Goal: Information Seeking & Learning: Learn about a topic

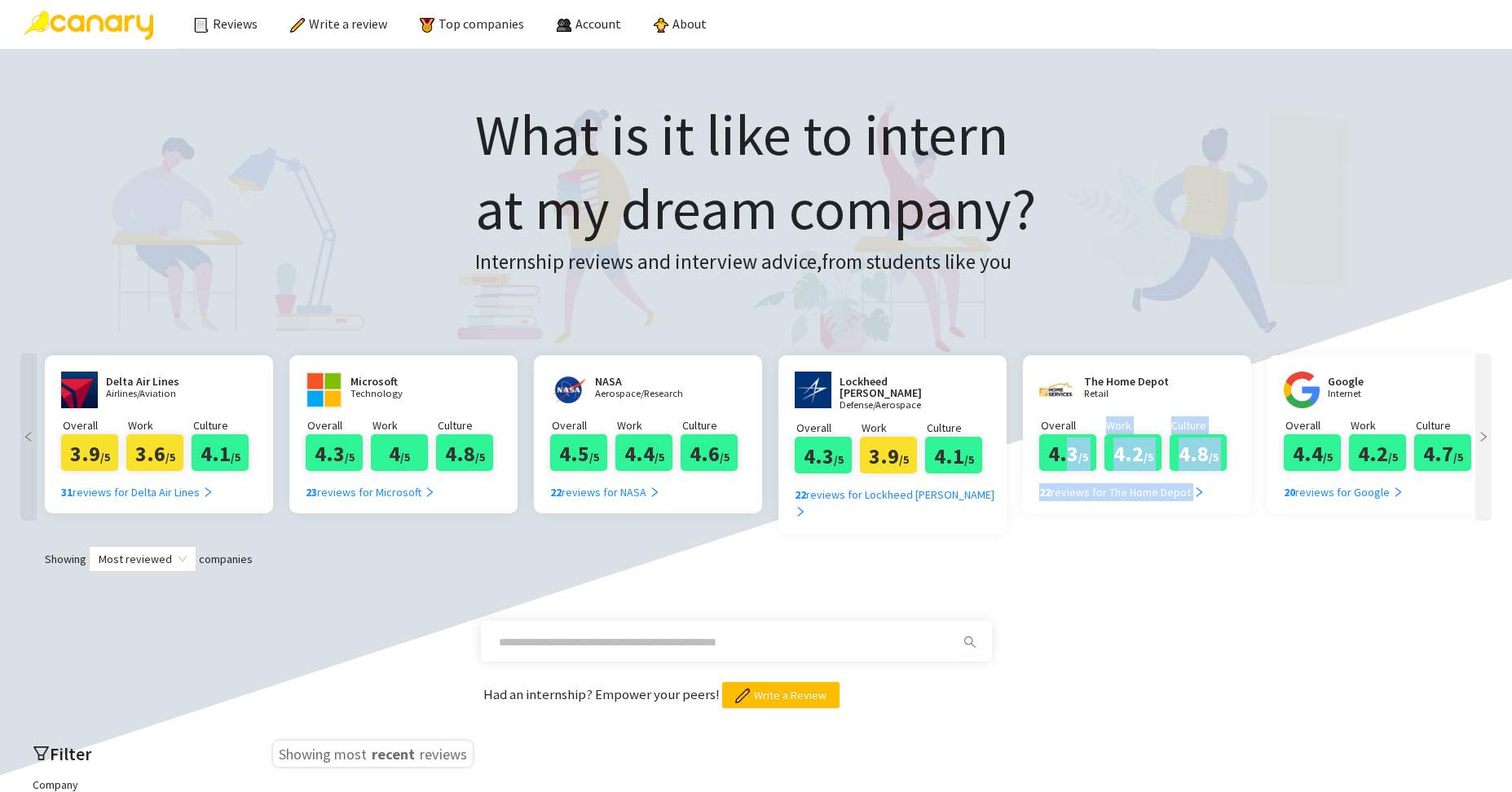
drag, startPoint x: 1381, startPoint y: 428, endPoint x: 1065, endPoint y: 459, distance: 317.5
click at [1065, 459] on div "Delta Air Lines Airlines/Aviation Overall 3.9 /5 Work 3.6 /5 Culture 4.1 /5 31 …" at bounding box center [755, 444] width 1430 height 194
click at [1250, 559] on div "Showing Most reviewed companies" at bounding box center [755, 559] width 1479 height 26
click at [1479, 440] on icon "right" at bounding box center [1483, 436] width 11 height 11
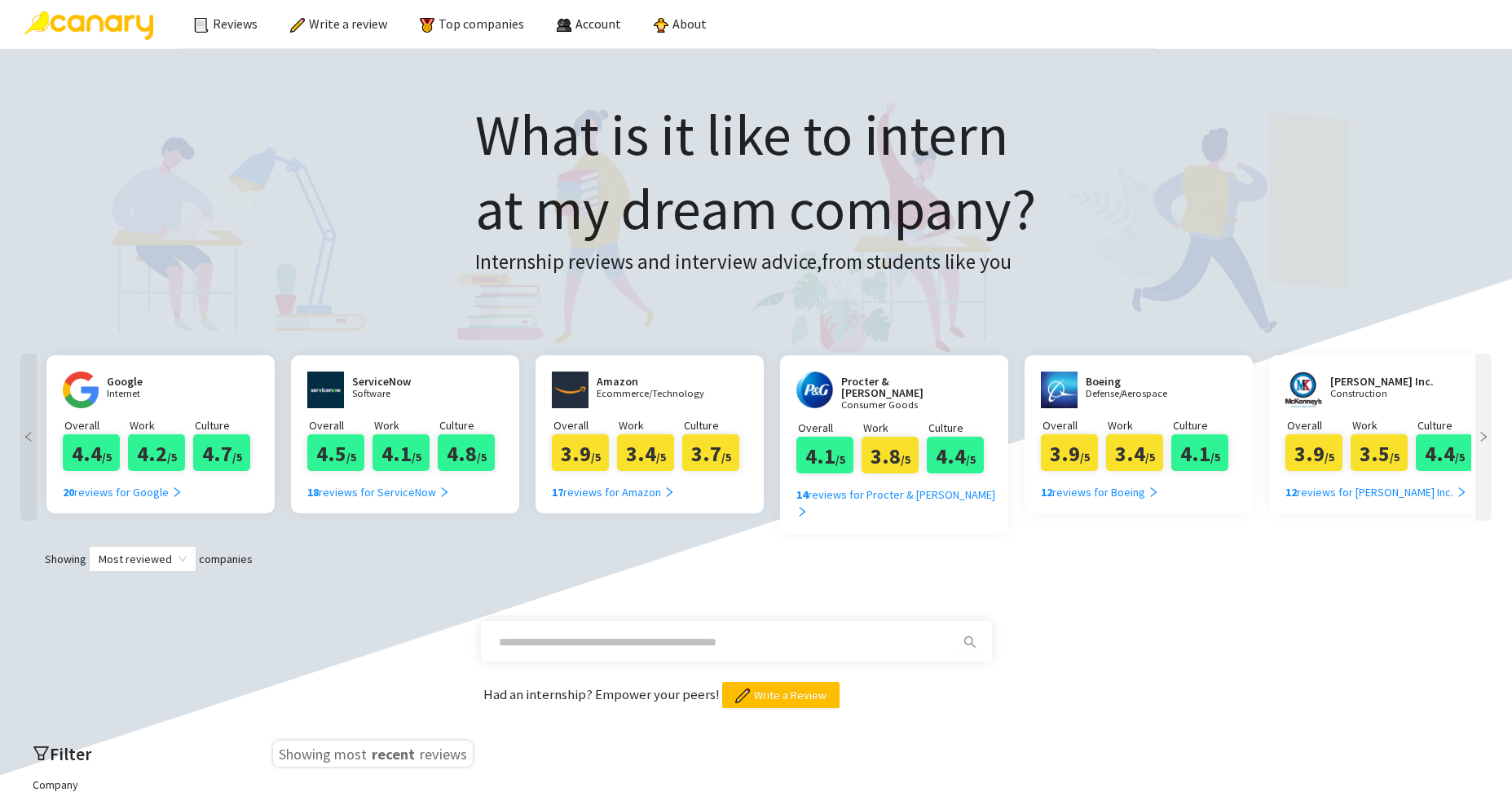
scroll to position [0, 1222]
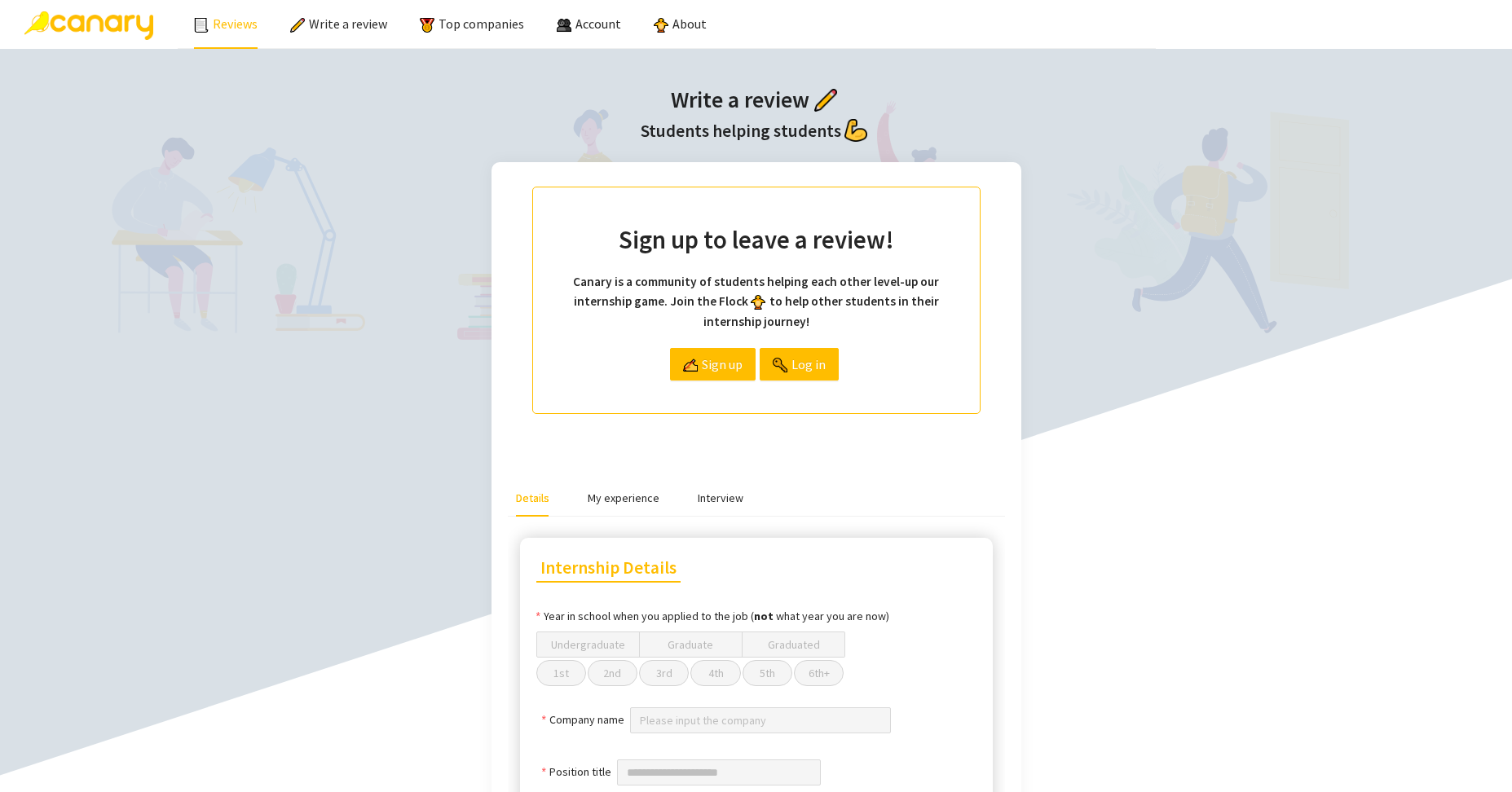
click at [239, 16] on link "Reviews" at bounding box center [226, 24] width 63 height 16
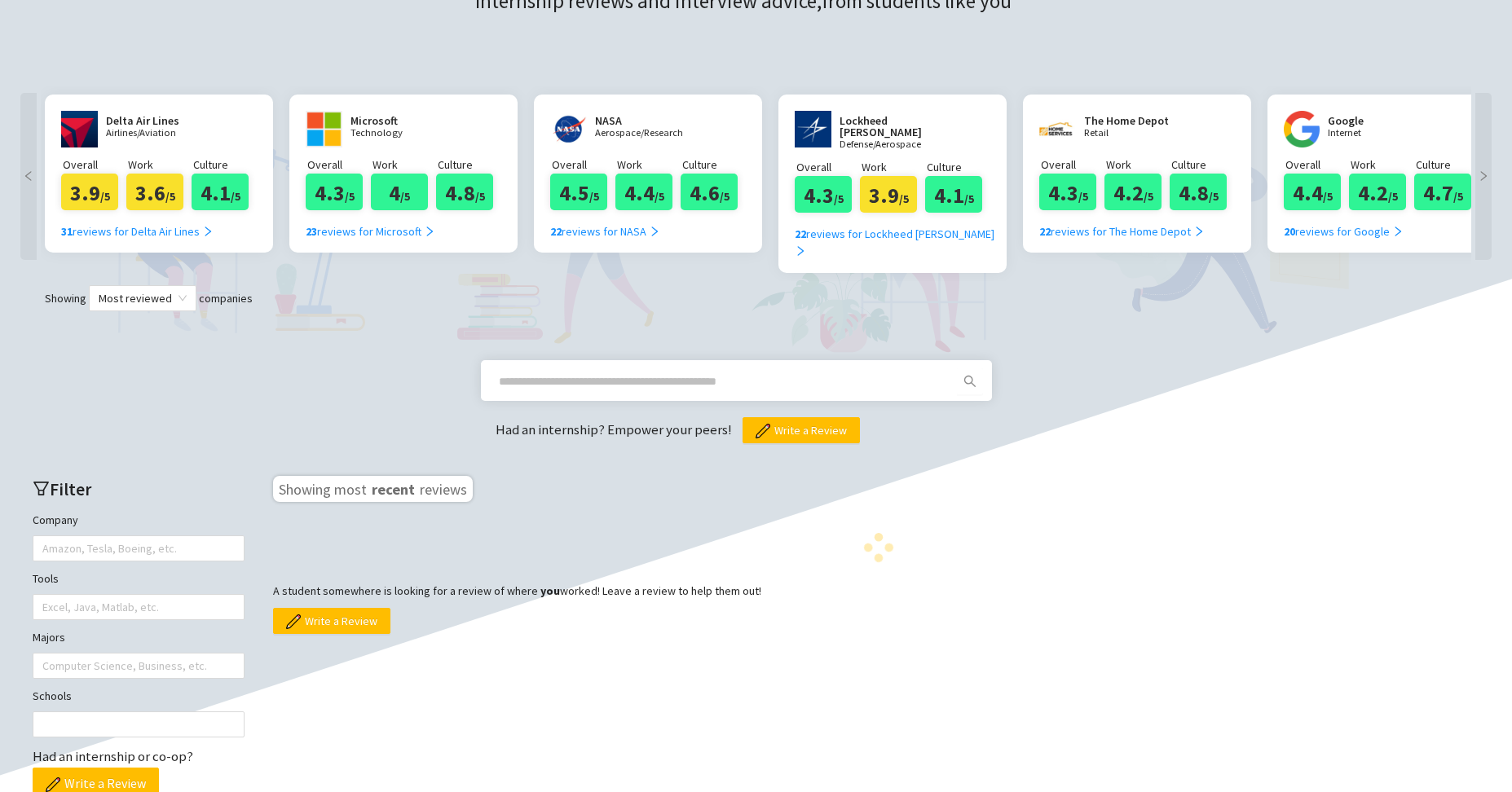
scroll to position [424, 0]
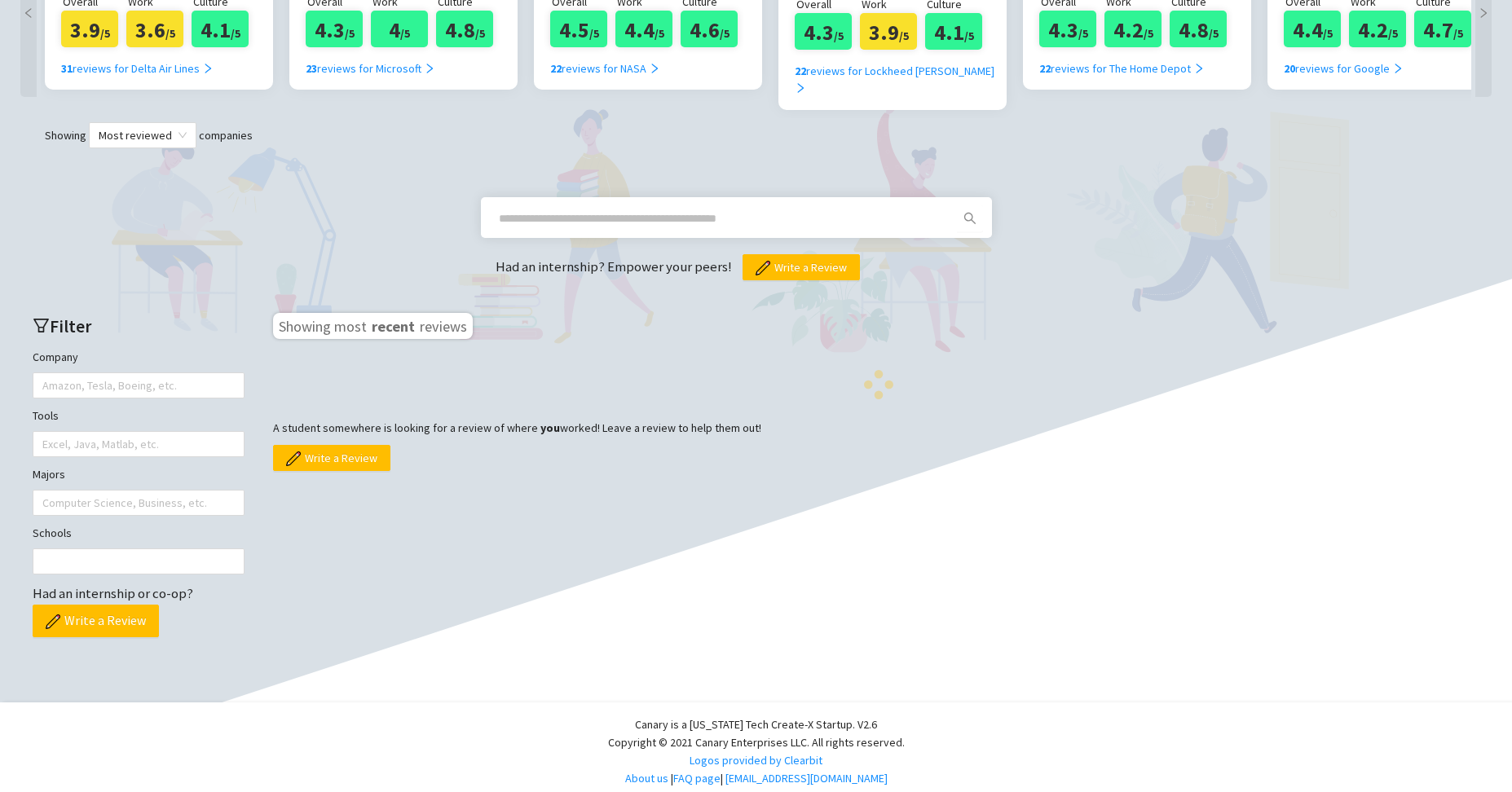
click at [693, 213] on input "text" at bounding box center [716, 218] width 436 height 18
type input "******"
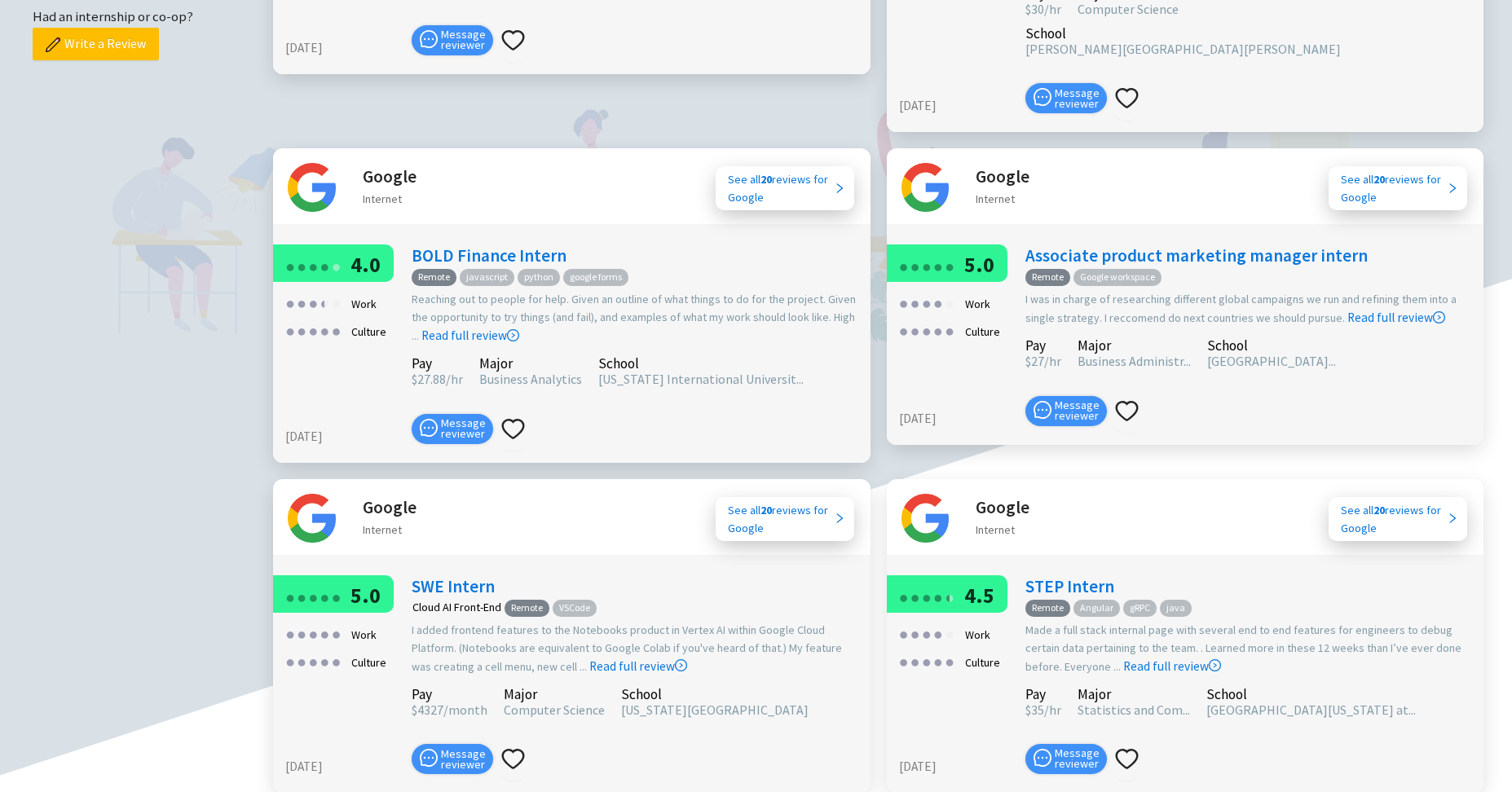
scroll to position [1458, 0]
